Goal: Task Accomplishment & Management: Use online tool/utility

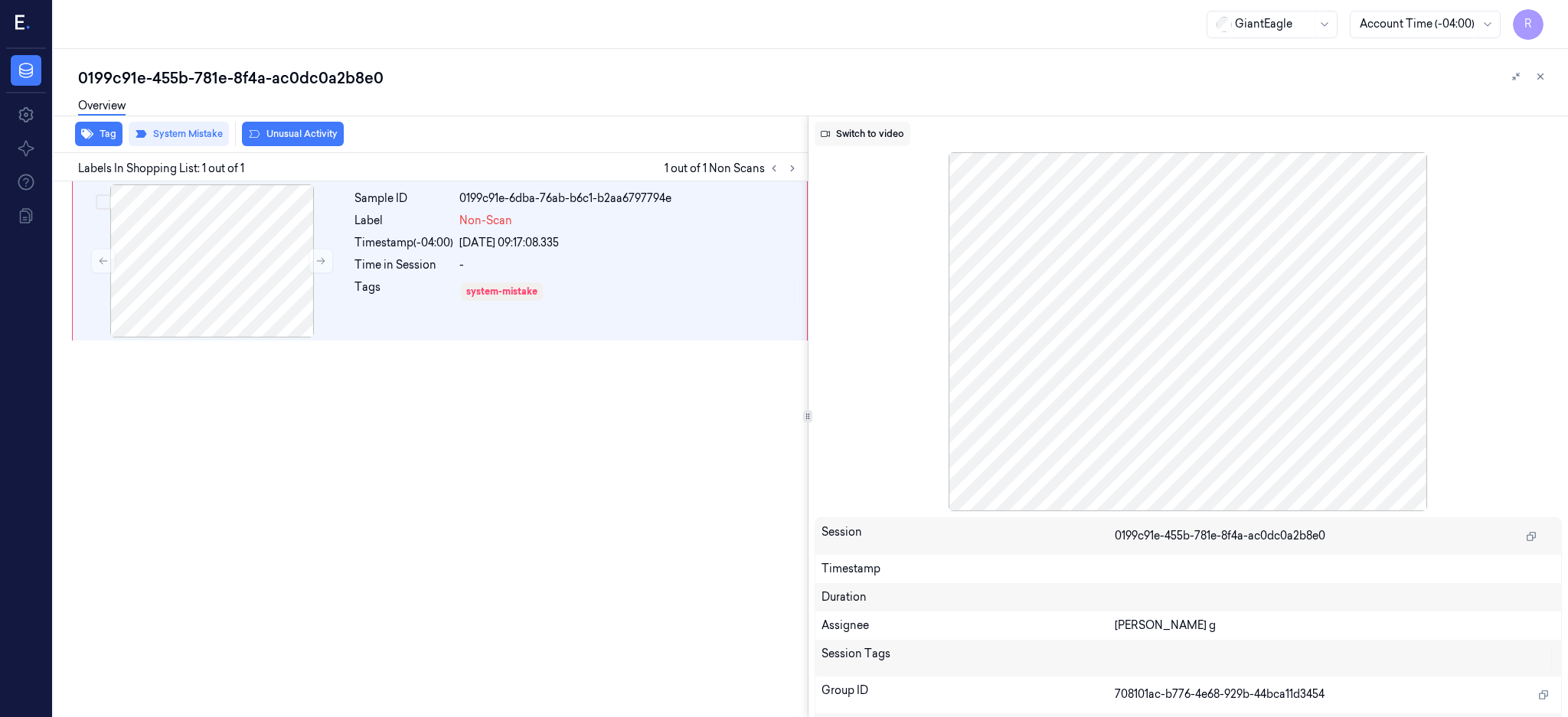
click at [873, 132] on button "Switch to video" at bounding box center [862, 133] width 96 height 25
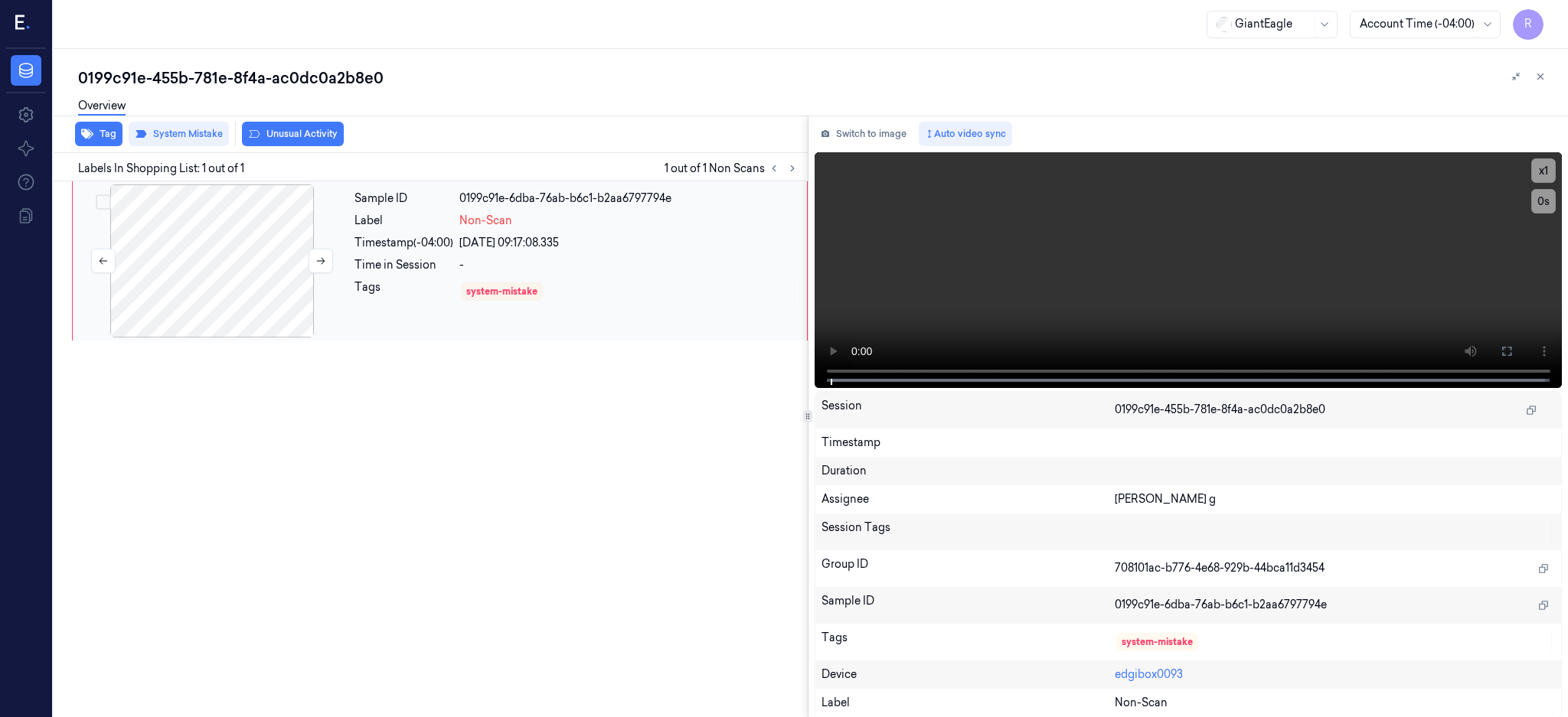
click at [239, 268] on div at bounding box center [212, 260] width 272 height 153
click at [207, 255] on div at bounding box center [212, 260] width 272 height 153
click at [1513, 353] on icon at bounding box center [1506, 351] width 12 height 12
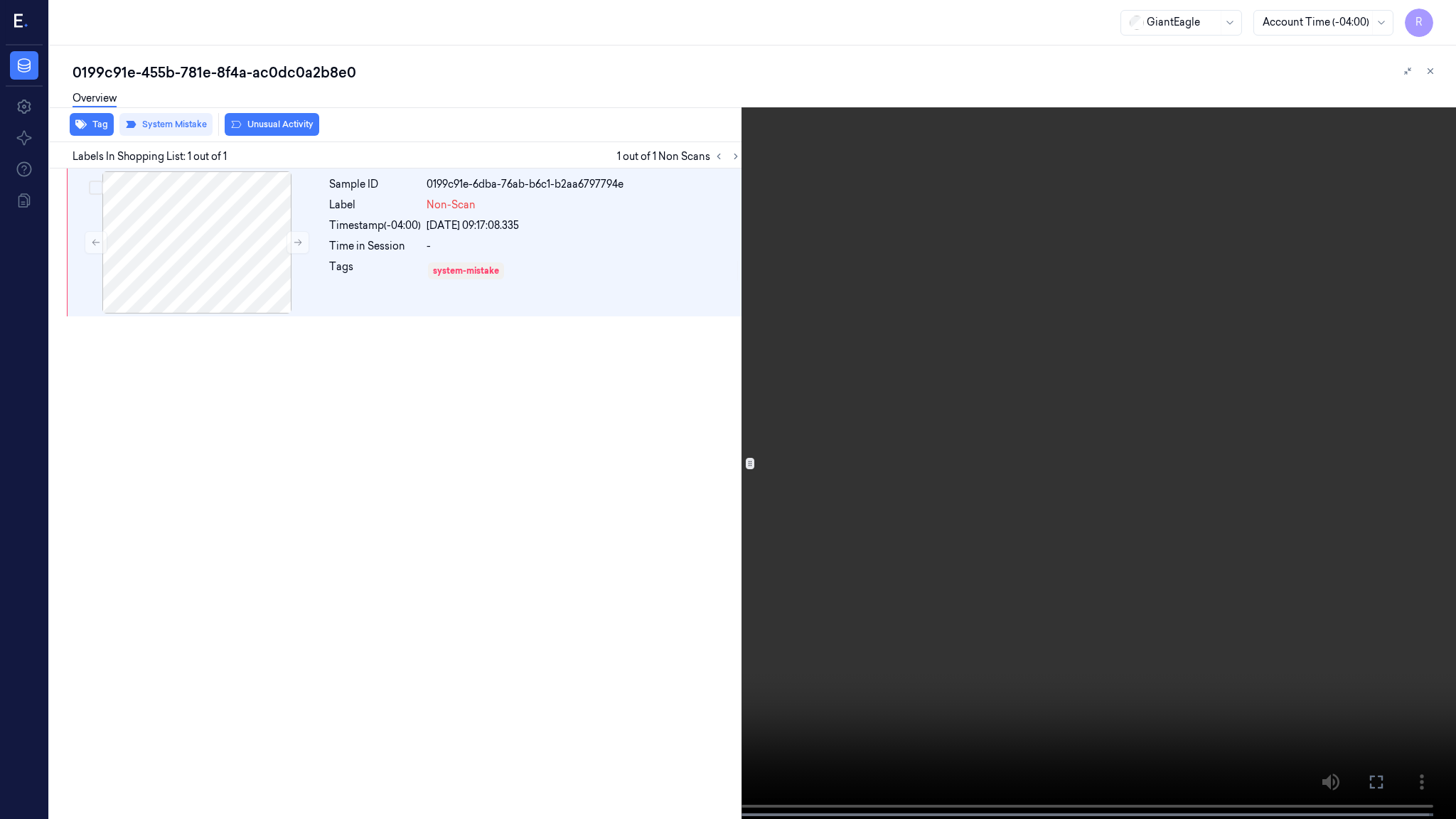
click at [811, 407] on video at bounding box center [728, 410] width 1456 height 822
click at [1440, 27] on button "x 1" at bounding box center [1438, 16] width 23 height 23
click at [1440, 27] on button "x 2" at bounding box center [1438, 16] width 23 height 23
click at [757, 520] on video at bounding box center [728, 410] width 1456 height 822
click at [1446, 11] on button "x 4" at bounding box center [1438, 16] width 23 height 23
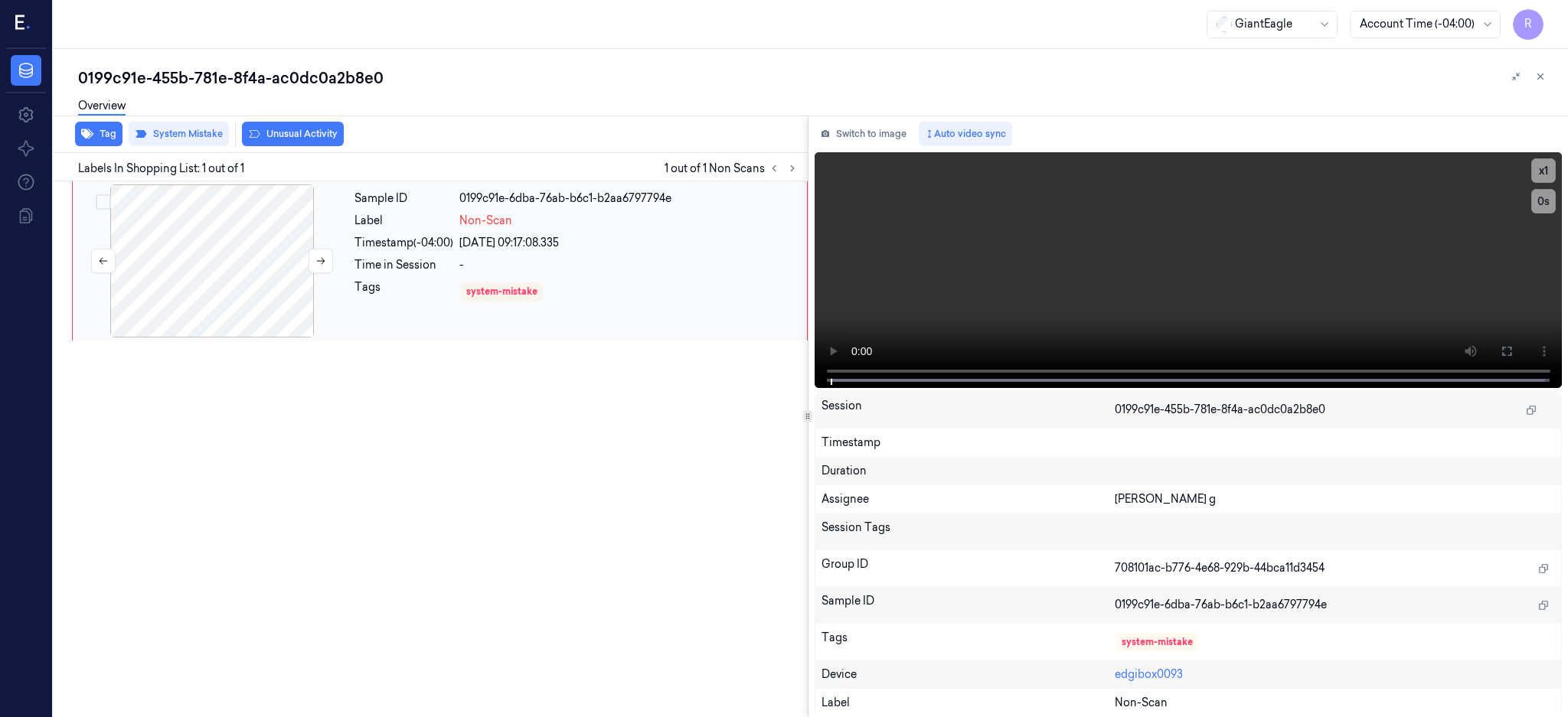
click at [233, 254] on div at bounding box center [212, 260] width 272 height 153
click at [284, 131] on button "Unusual Activity" at bounding box center [292, 133] width 102 height 25
